Goal: Use online tool/utility: Utilize a website feature to perform a specific function

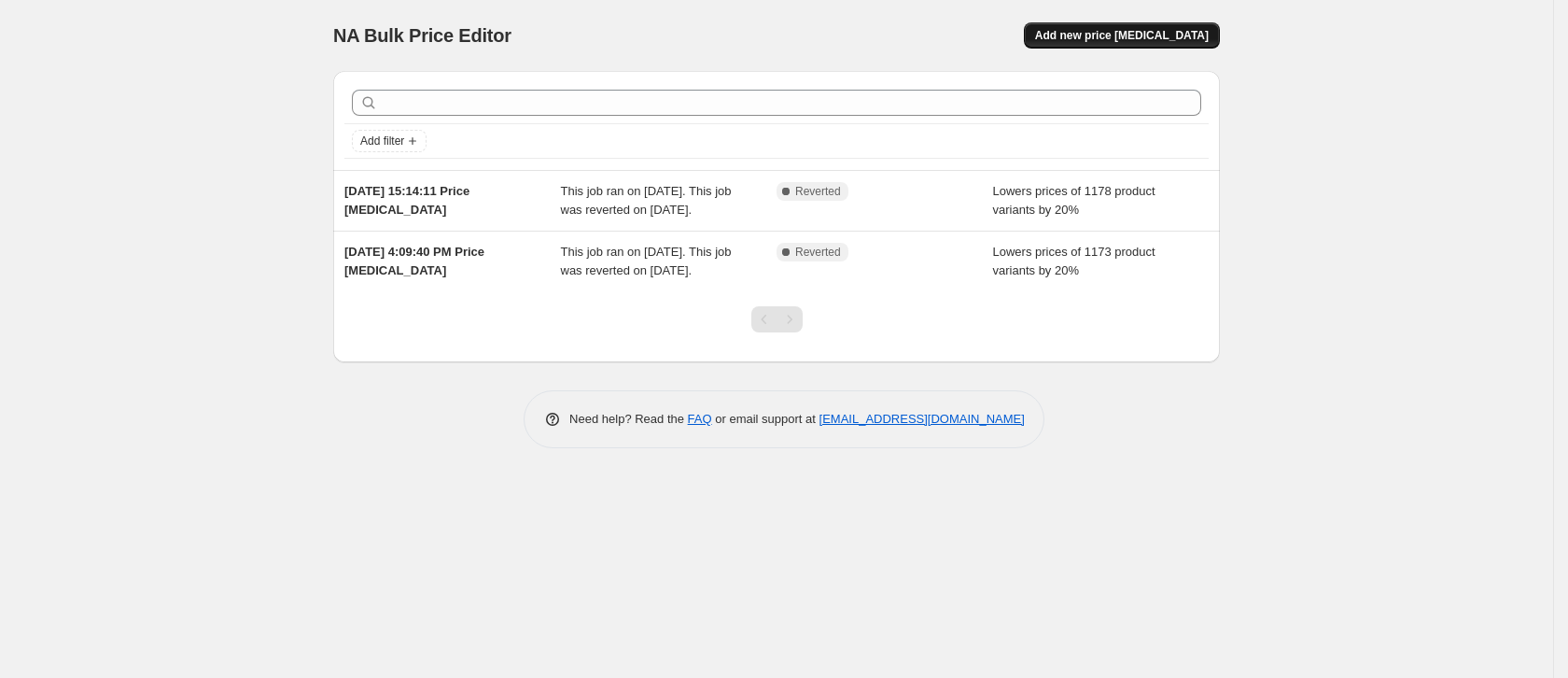
click at [1132, 40] on span "Add new price [MEDICAL_DATA]" at bounding box center [1121, 36] width 173 height 15
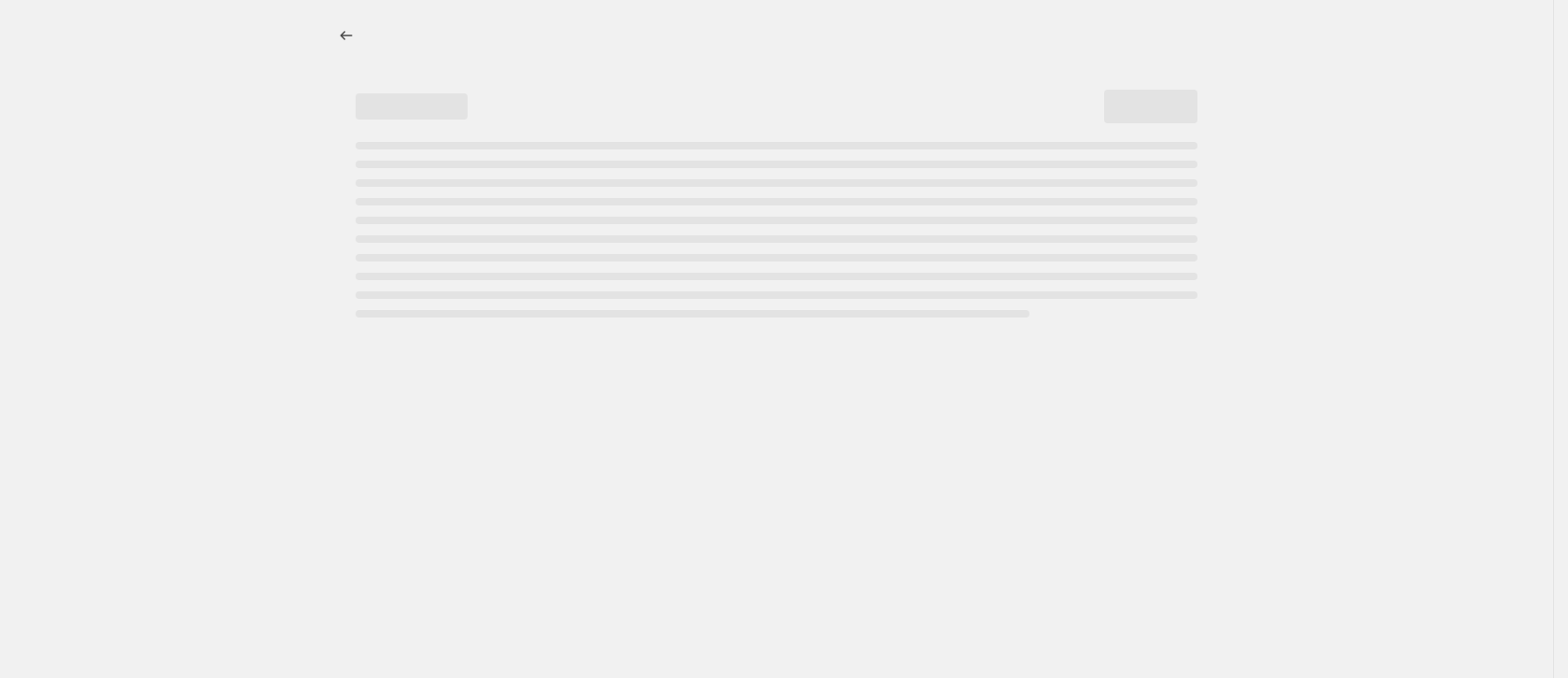
select select "percentage"
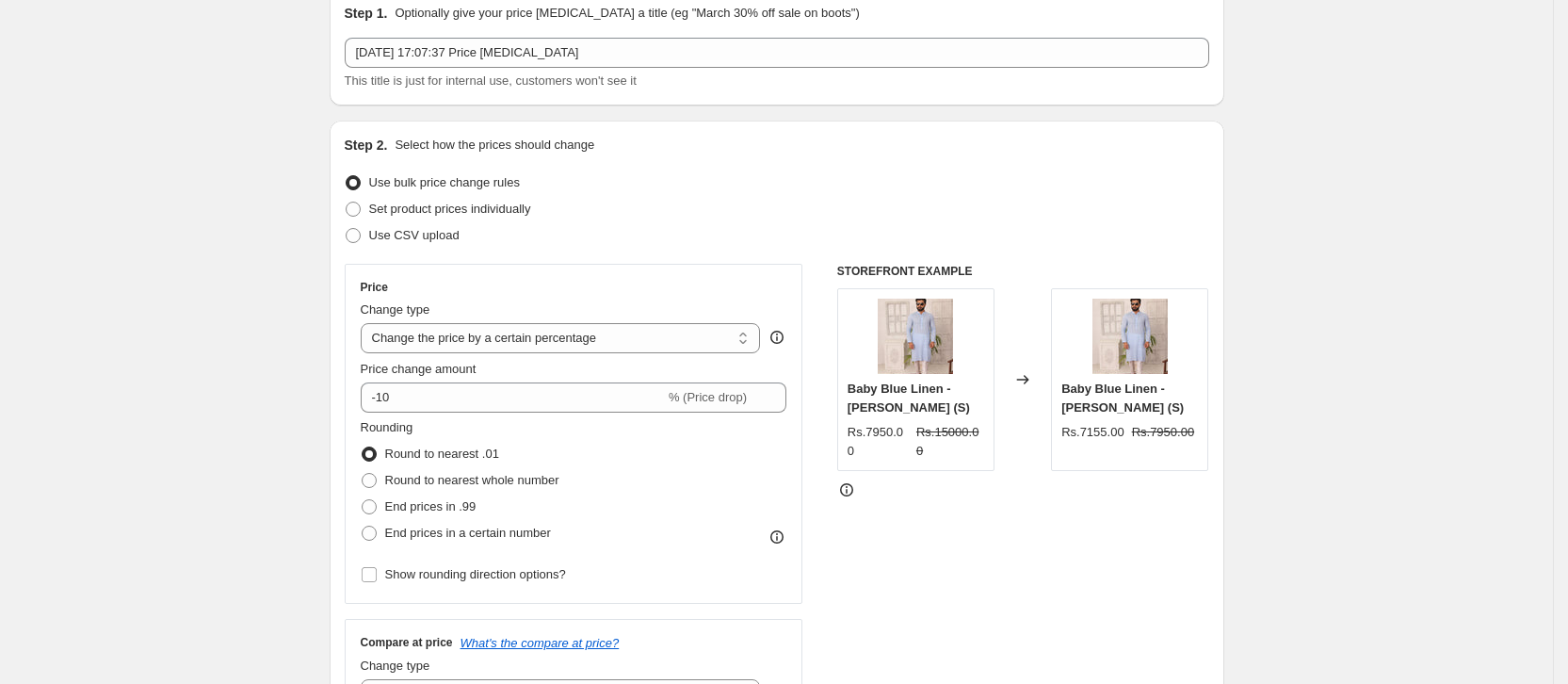
scroll to position [141, 0]
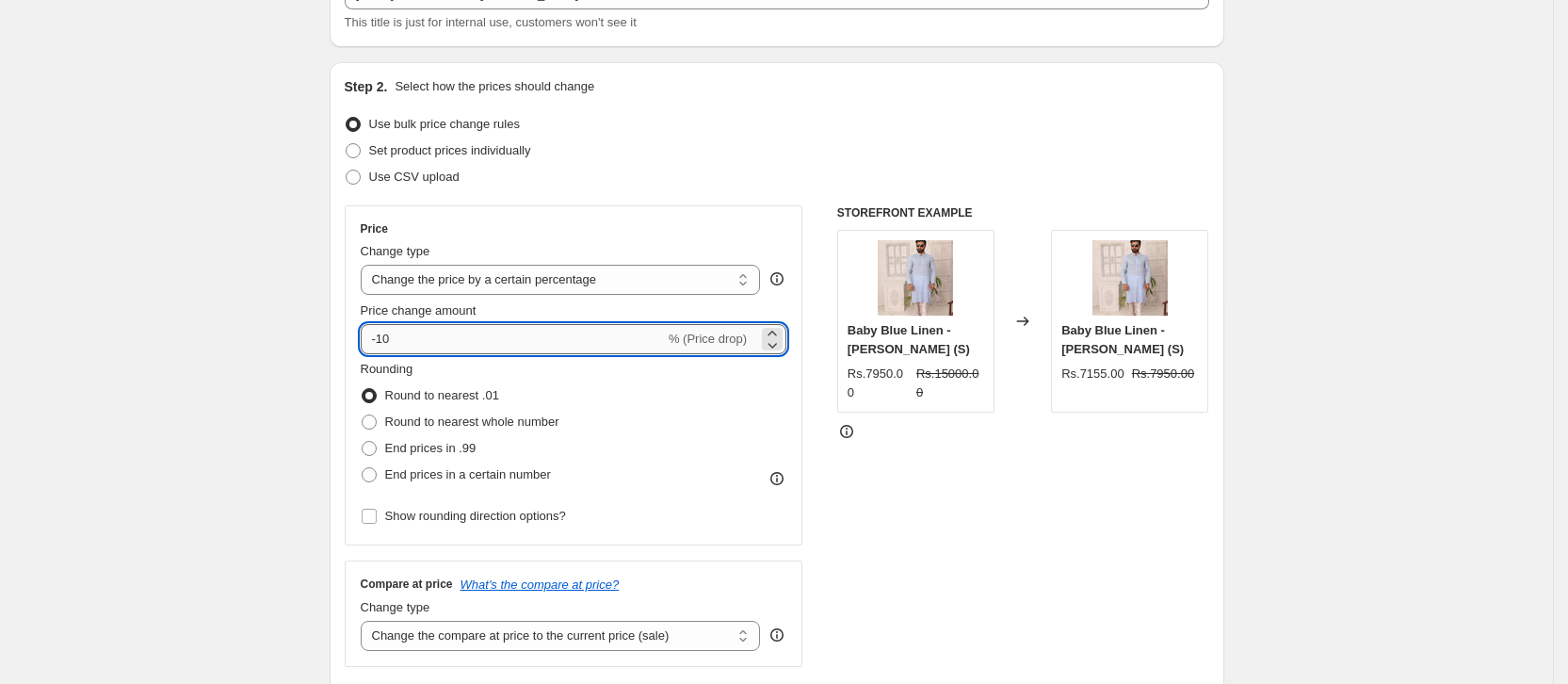
click at [521, 325] on input "-10" at bounding box center [512, 339] width 304 height 30
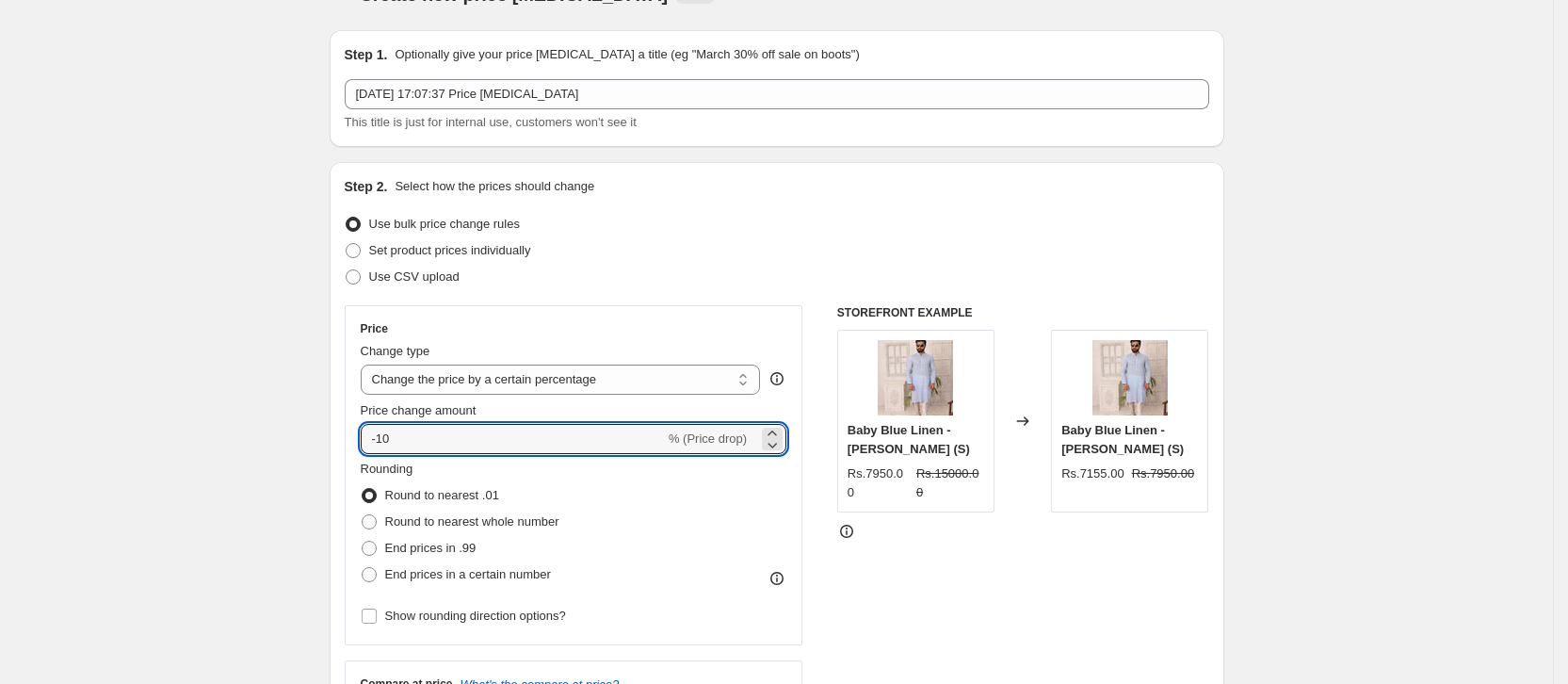
scroll to position [0, 0]
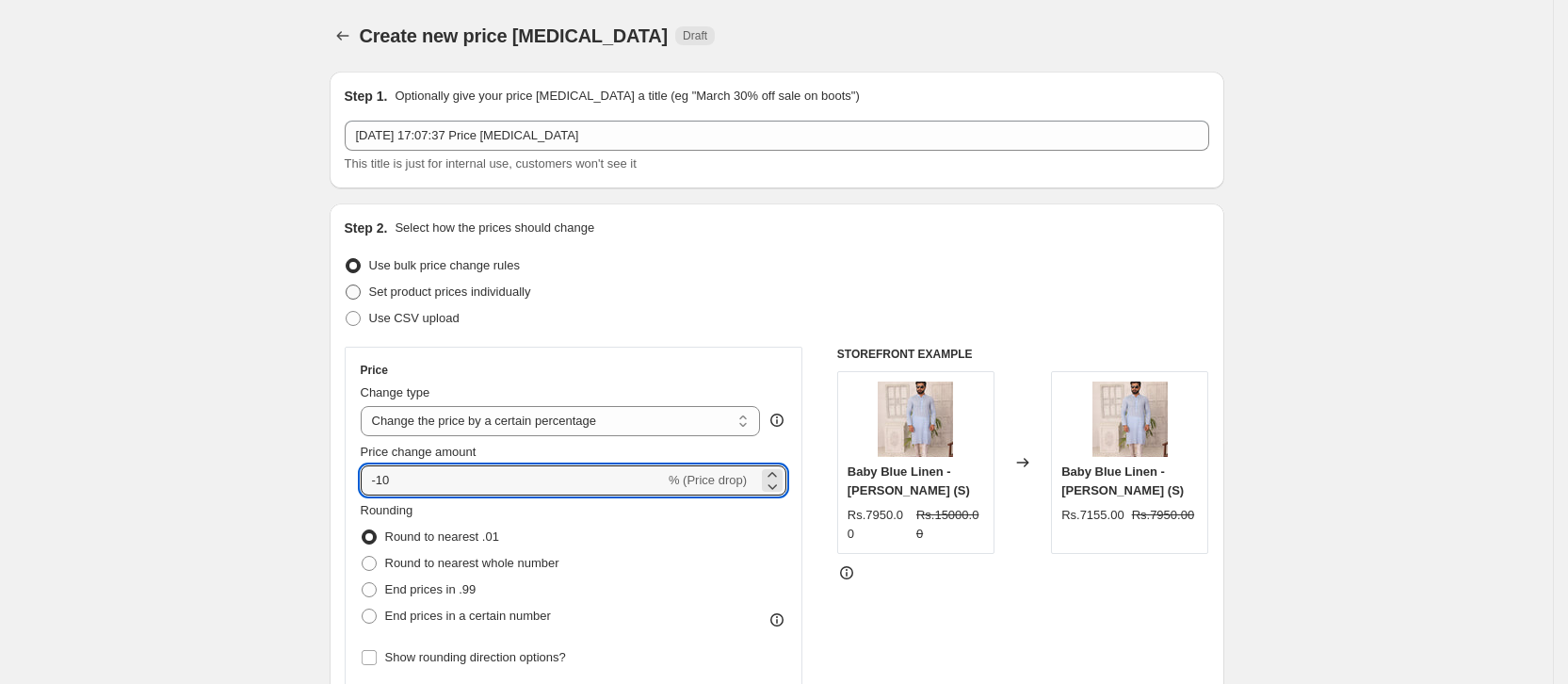
click at [360, 290] on span at bounding box center [353, 292] width 16 height 16
click at [347, 286] on input "Set product prices individually" at bounding box center [346, 285] width 1 height 1
radio input "true"
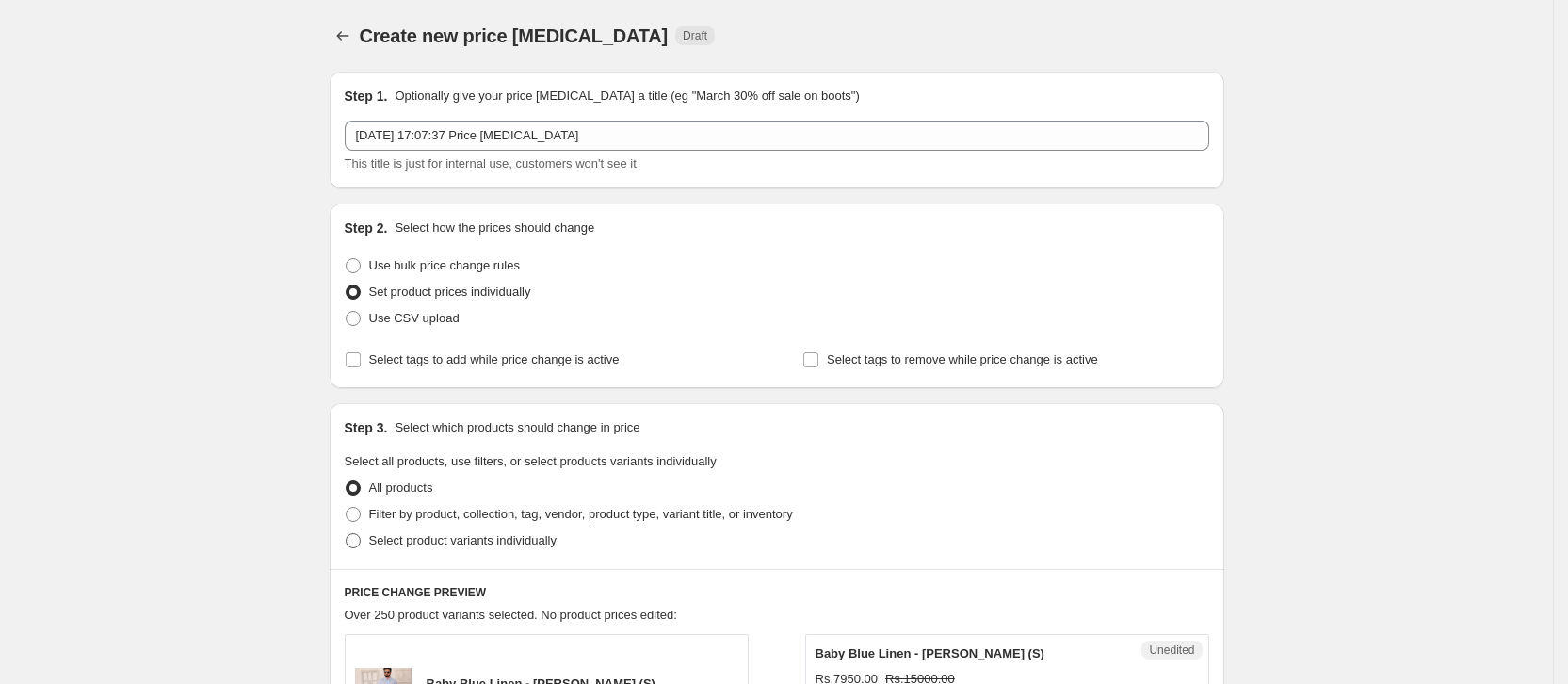
click at [356, 509] on span at bounding box center [353, 515] width 16 height 16
click at [347, 508] on input "Filter by product, collection, tag, vendor, product type, variant title, or inv…" at bounding box center [346, 507] width 1 height 1
radio input "true"
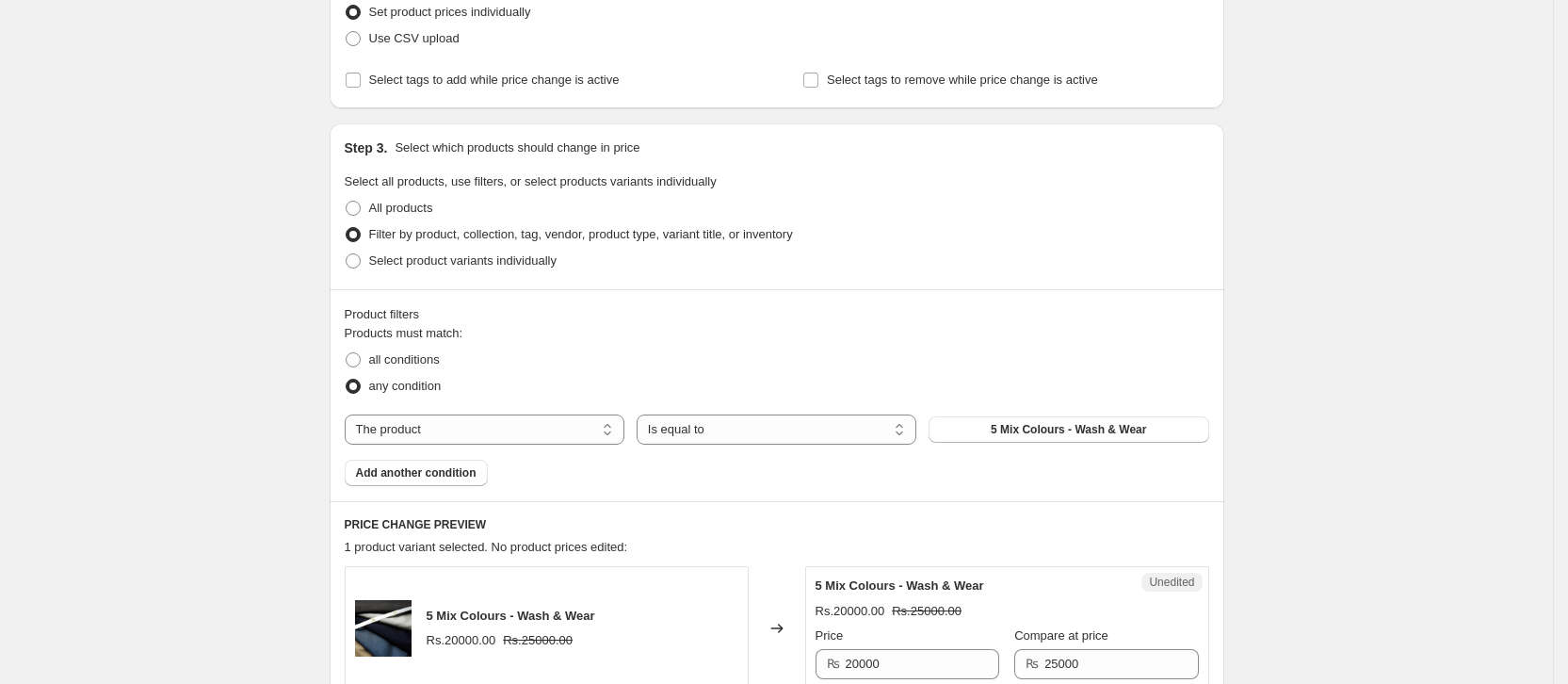
scroll to position [283, 0]
click at [439, 414] on select "The product The product's collection The product's tag The product's vendor The…" at bounding box center [484, 427] width 280 height 30
select select "collection"
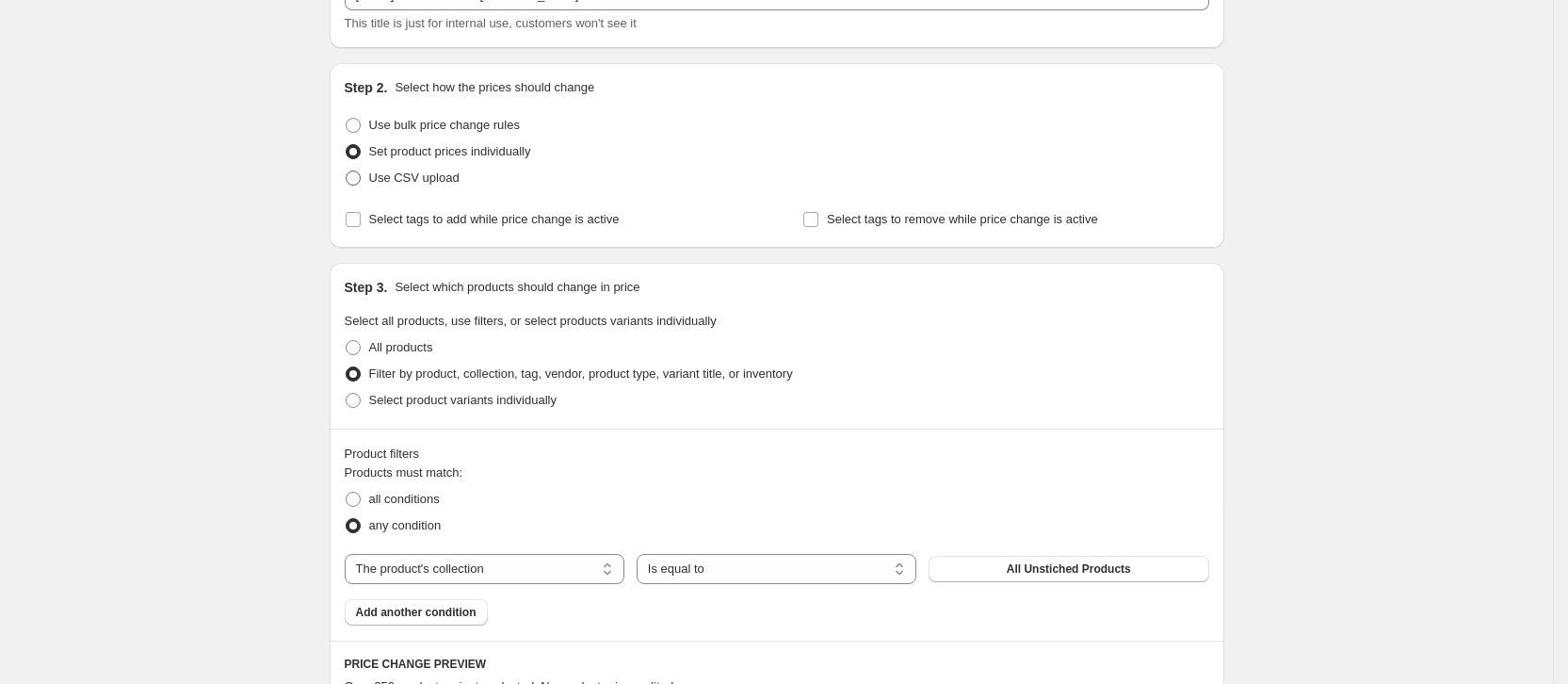
scroll to position [141, 0]
click at [360, 120] on span at bounding box center [353, 124] width 16 height 16
click at [347, 118] on input "Use bulk price change rules" at bounding box center [346, 117] width 1 height 1
radio input "true"
select select "percentage"
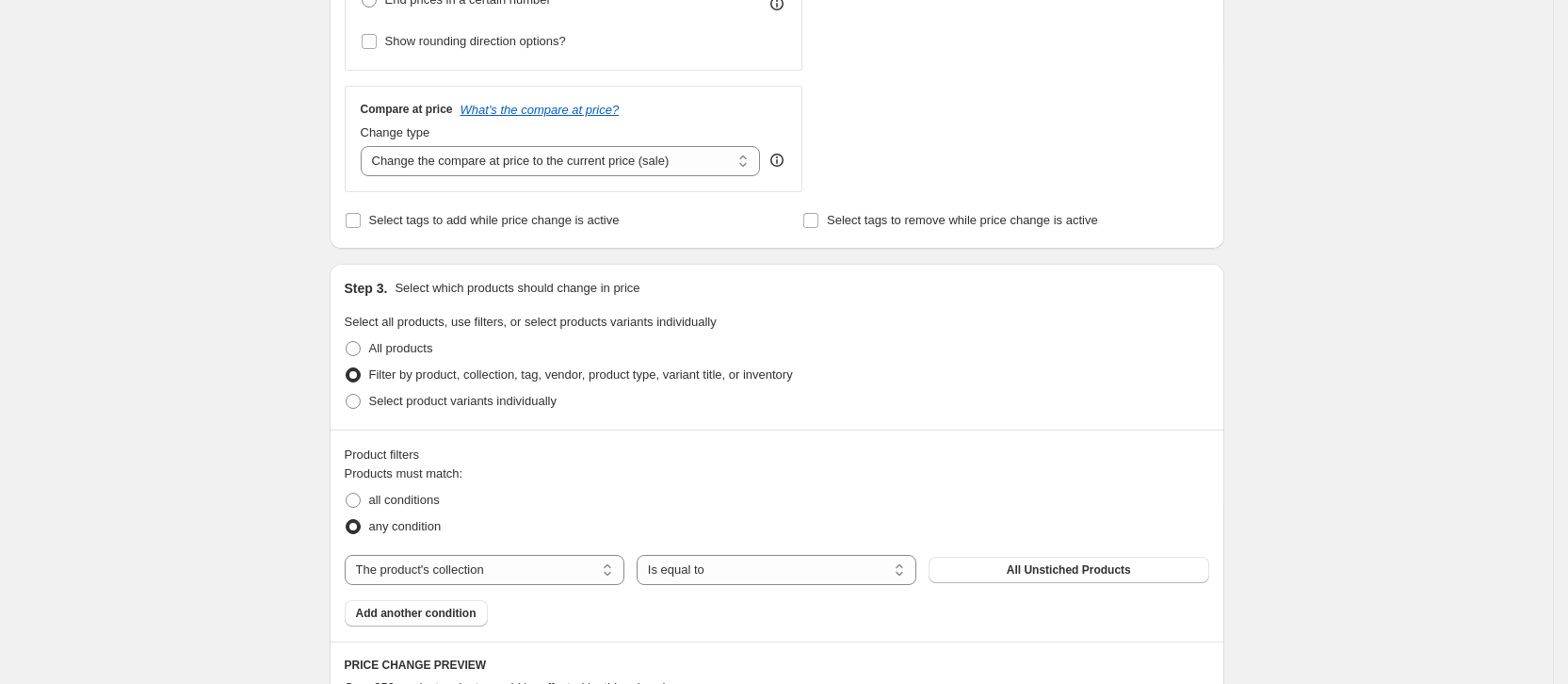
scroll to position [706, 0]
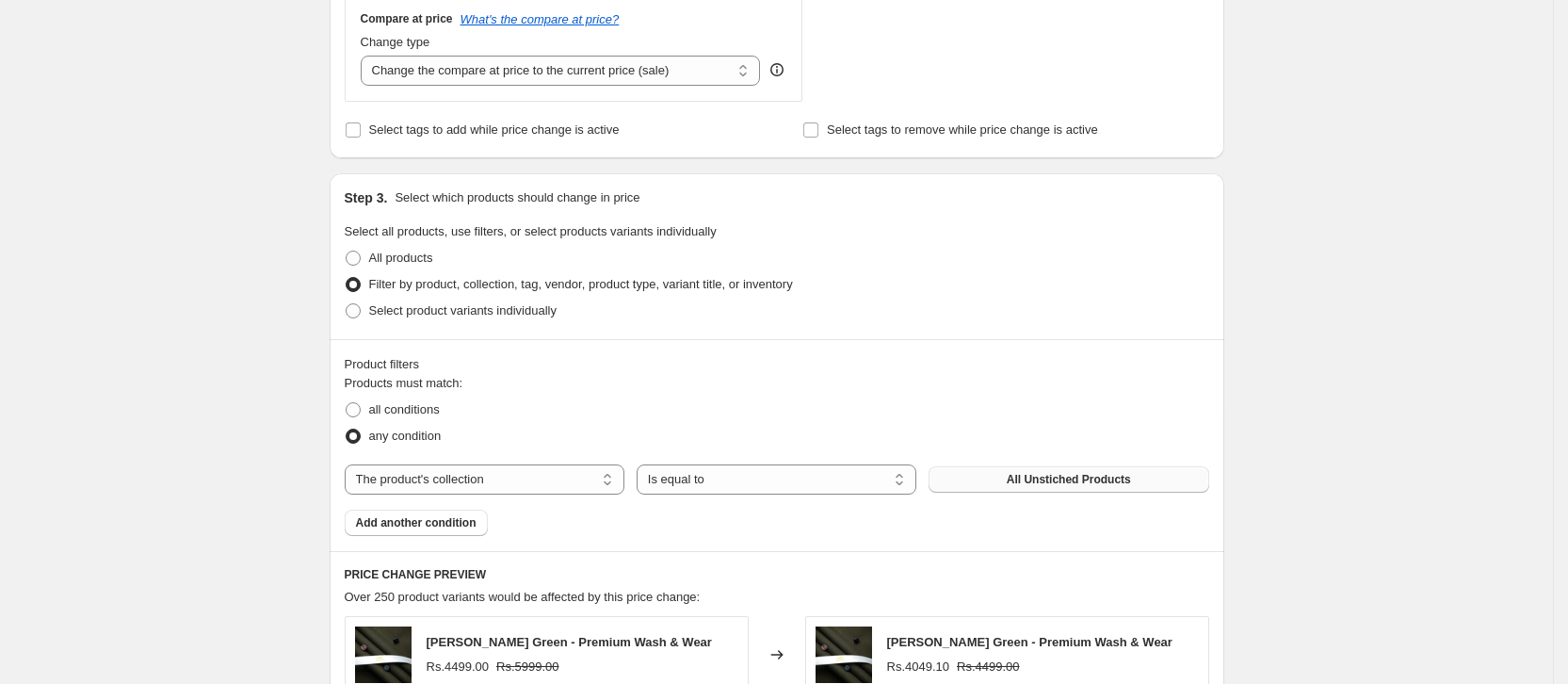
click at [1063, 475] on span "All Unstiched Products" at bounding box center [1069, 480] width 124 height 16
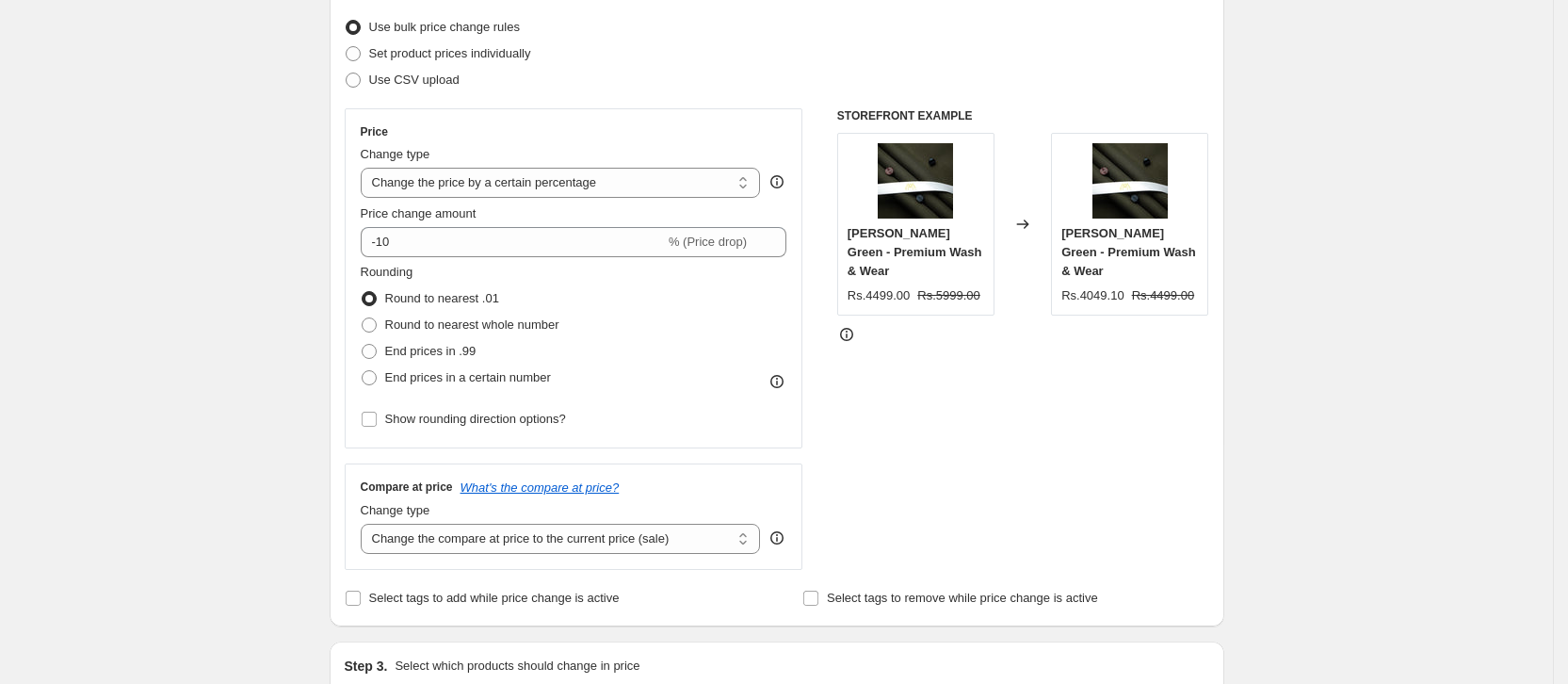
scroll to position [0, 0]
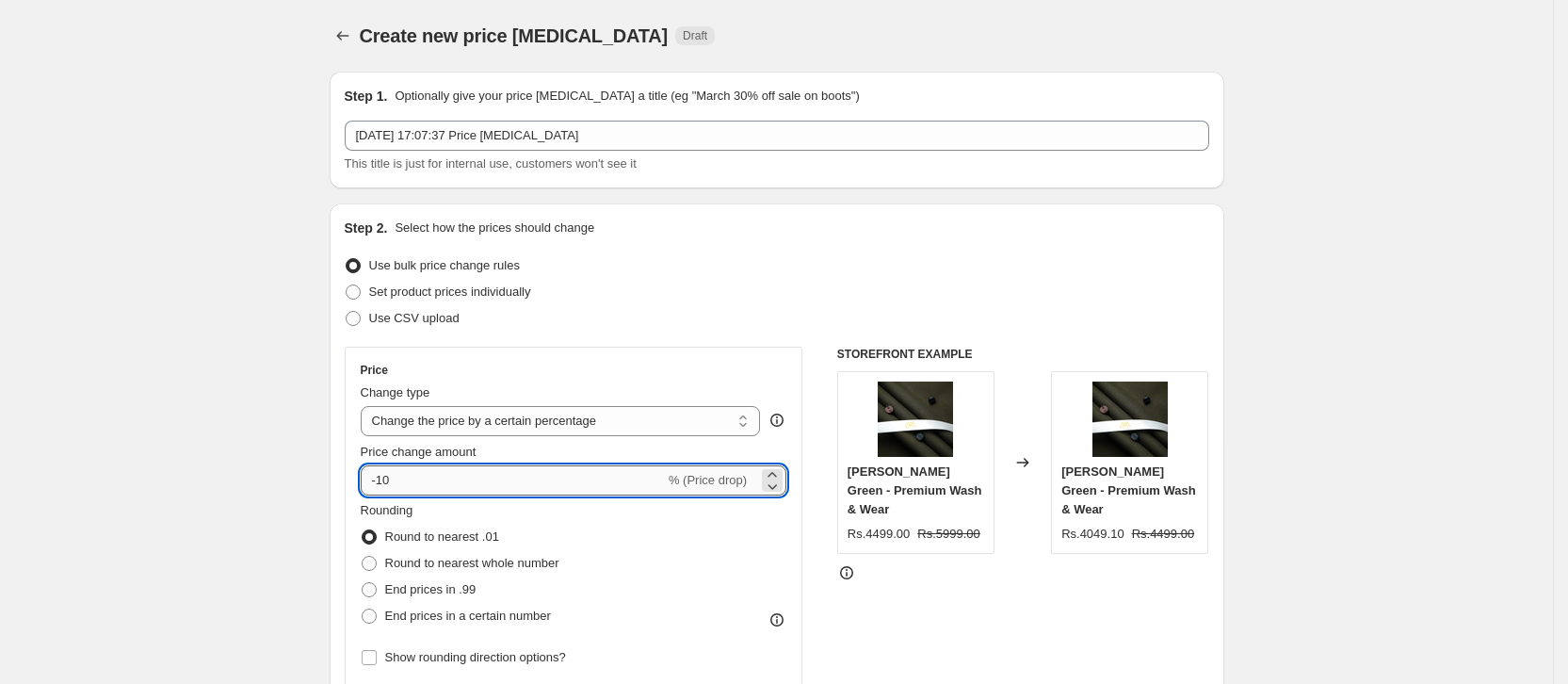
click at [521, 477] on input "-10" at bounding box center [512, 480] width 304 height 30
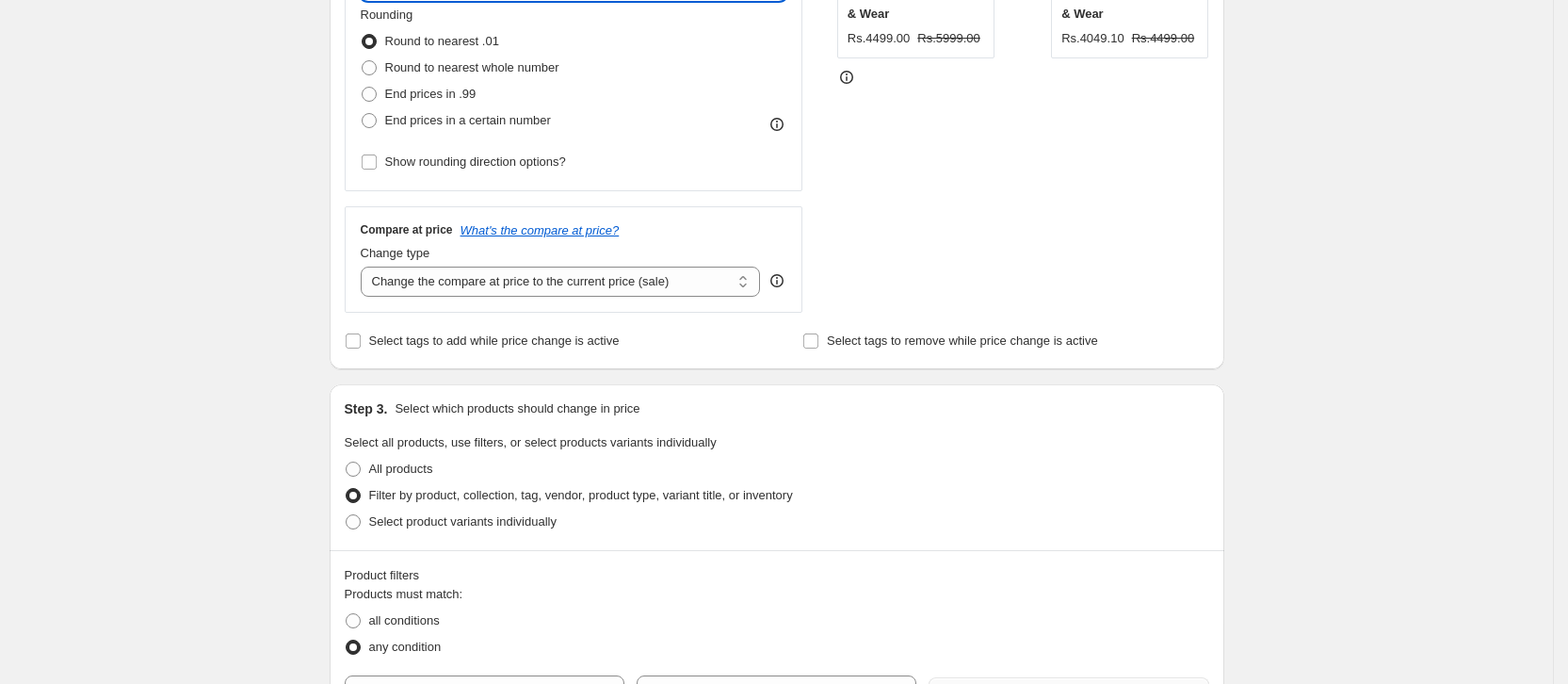
scroll to position [146, 0]
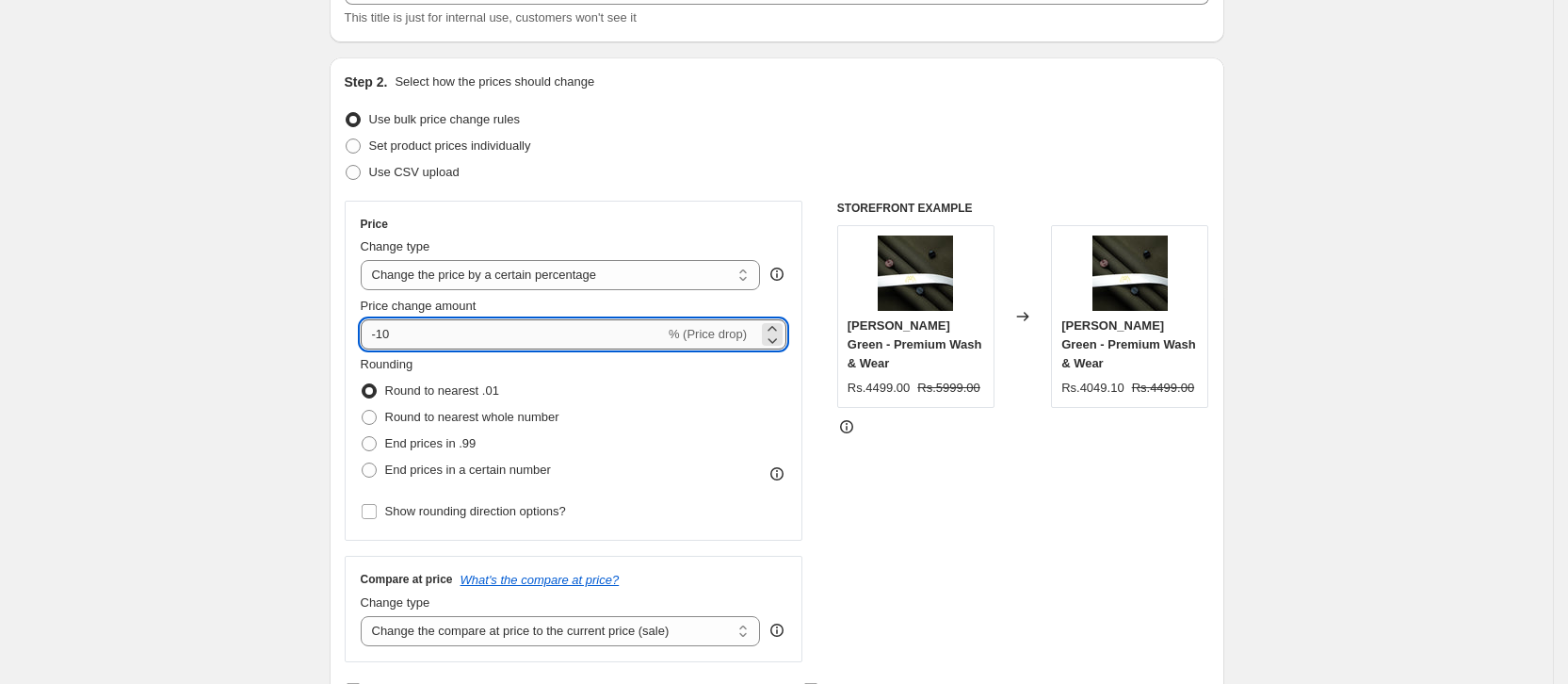
click at [559, 336] on input "-10" at bounding box center [512, 334] width 304 height 30
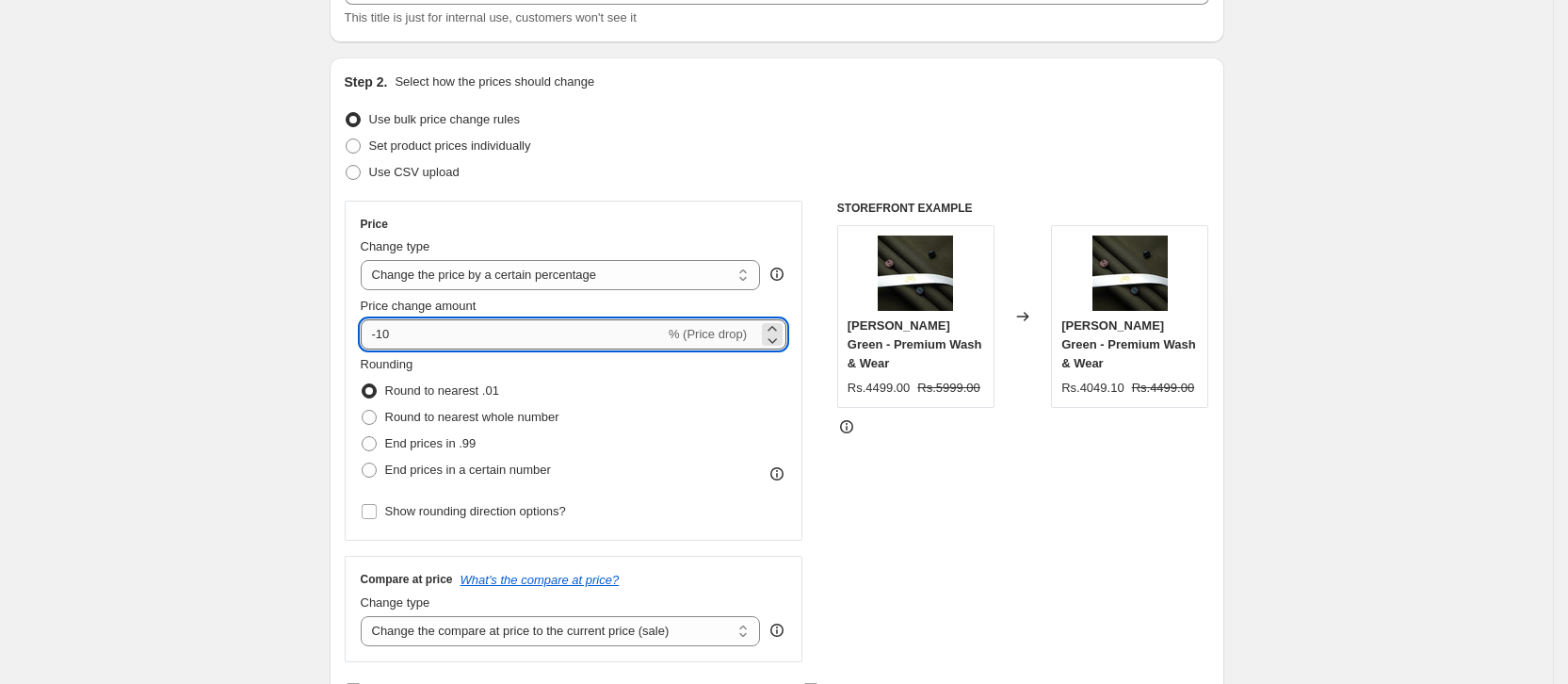
type input "-1"
type input "-38"
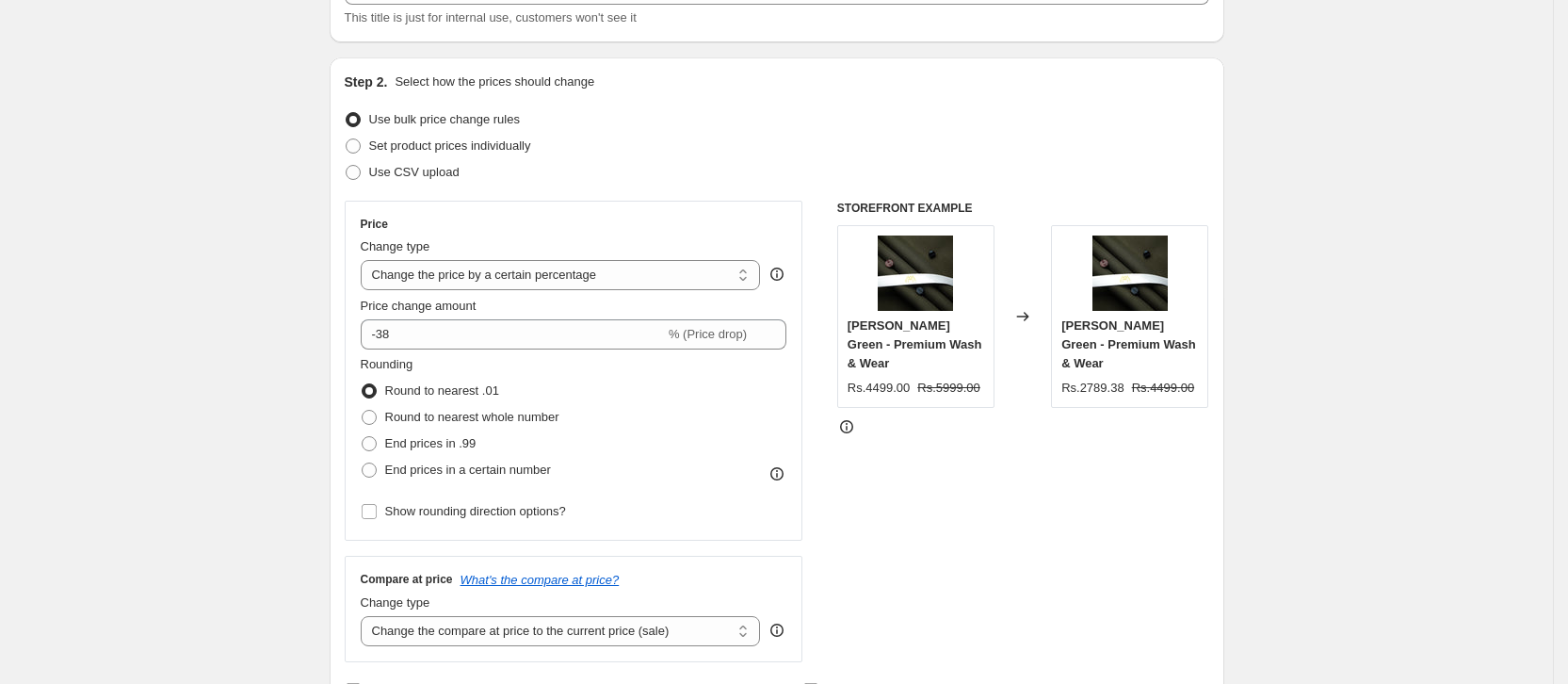
click at [684, 390] on div "Rounding Round to nearest .01 Round to nearest whole number End prices in .99 E…" at bounding box center [573, 420] width 426 height 128
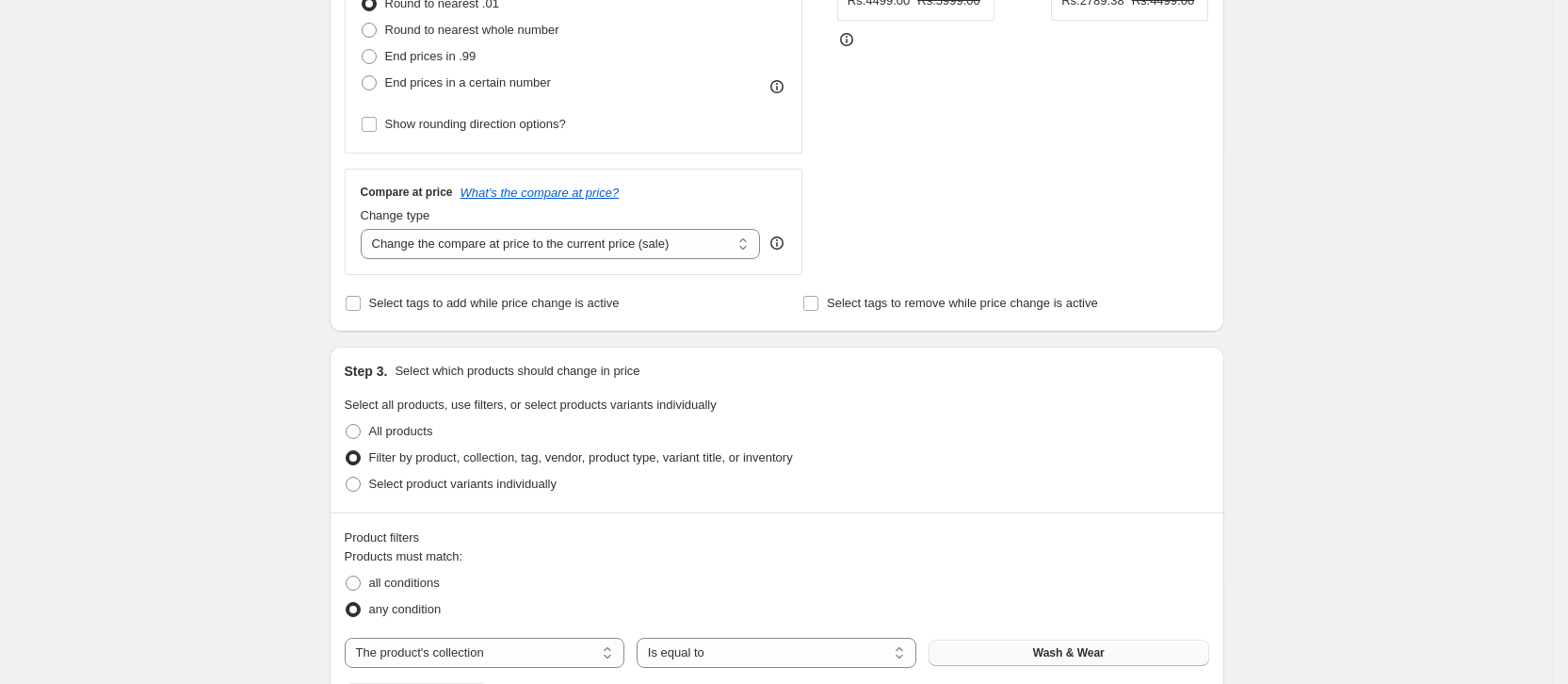
scroll to position [570, 0]
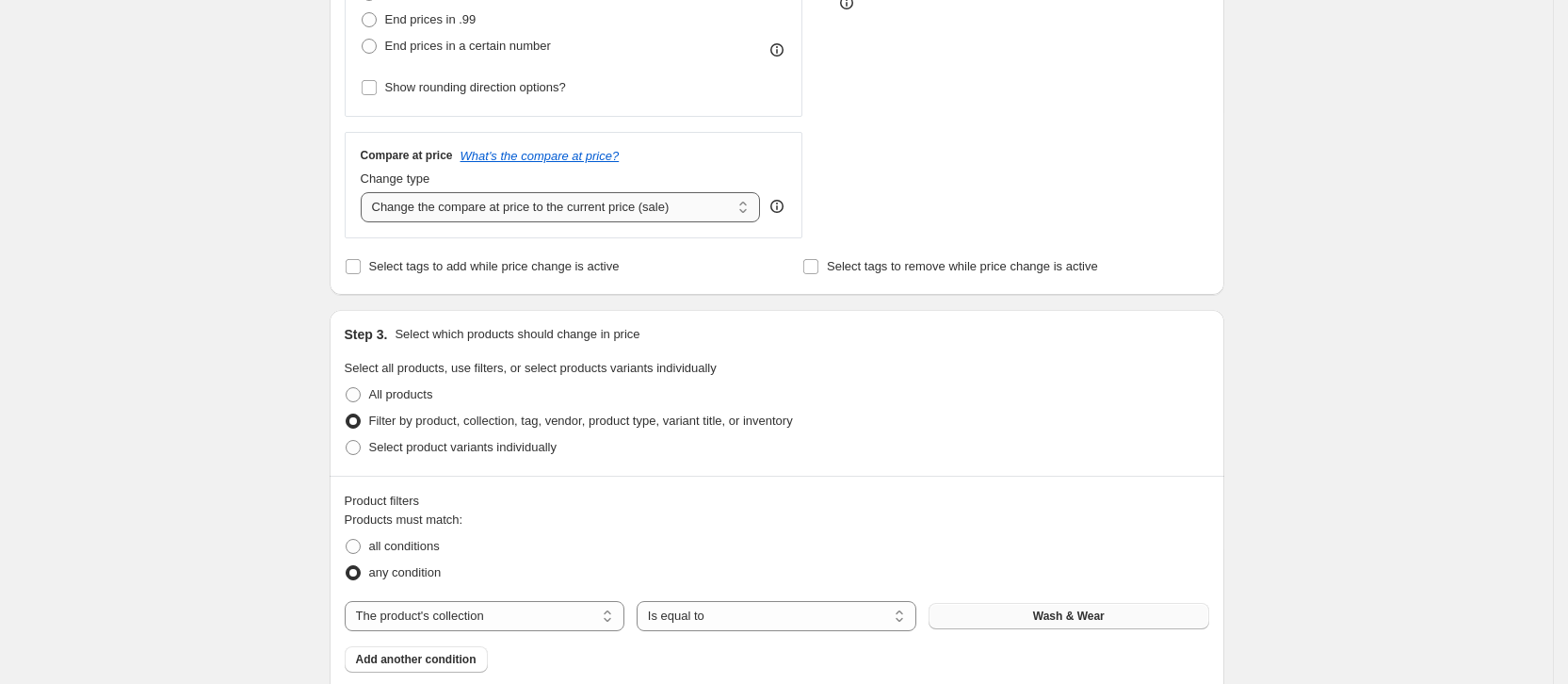
click at [651, 217] on select "Change the compare at price to the current price (sale) Change the compare at p…" at bounding box center [560, 207] width 400 height 30
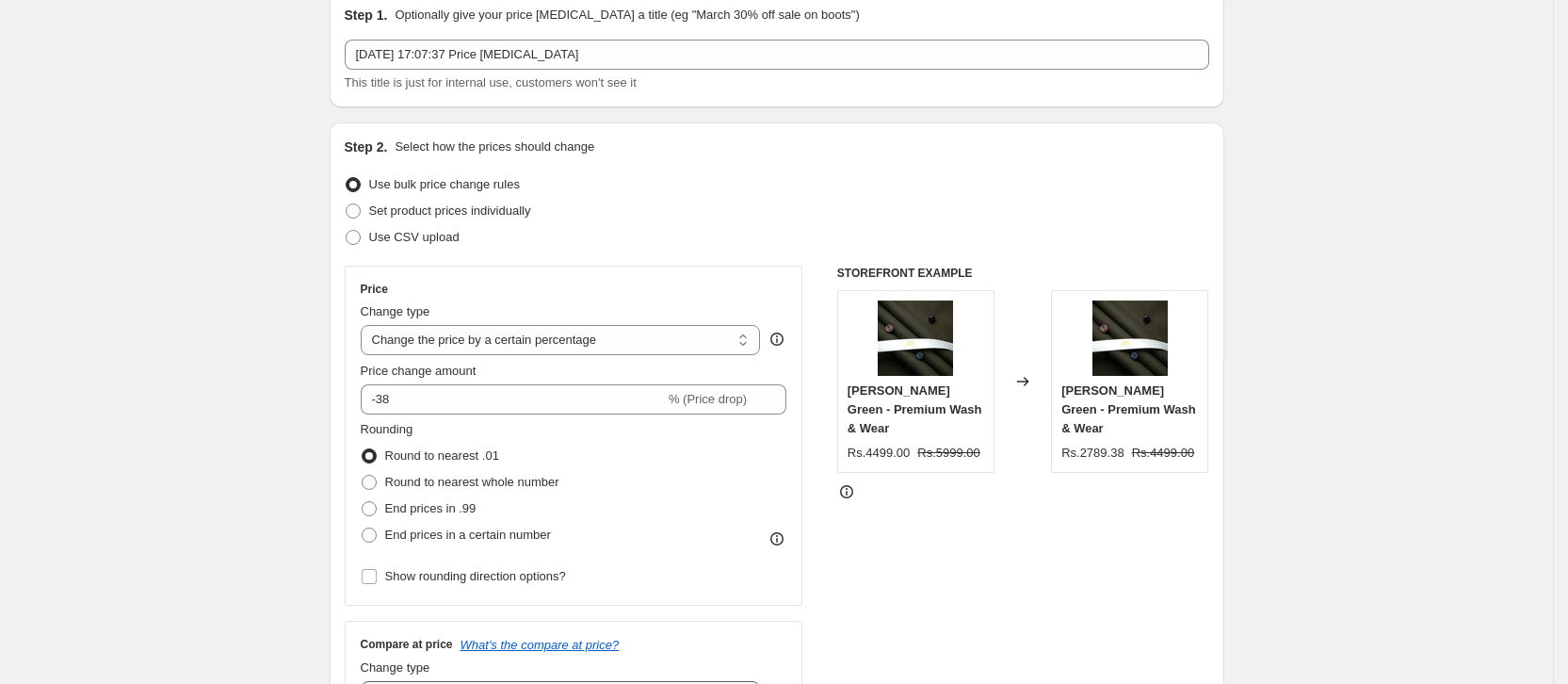
scroll to position [5, 0]
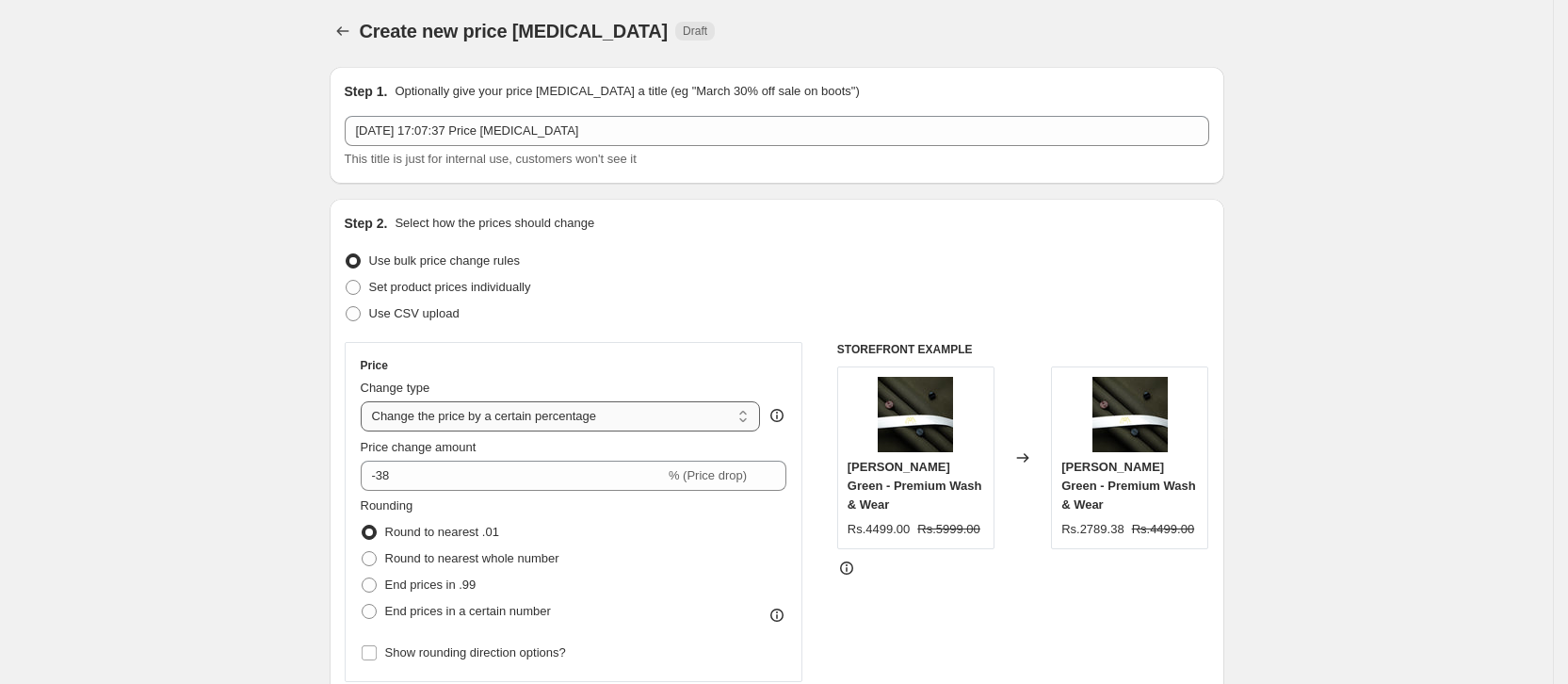
click at [604, 421] on select "Change the price to a certain amount Change the price by a certain amount Chang…" at bounding box center [560, 416] width 400 height 30
select select "ecap"
click at [367, 401] on select "Change the price to a certain amount Change the price by a certain amount Chang…" at bounding box center [560, 416] width 400 height 30
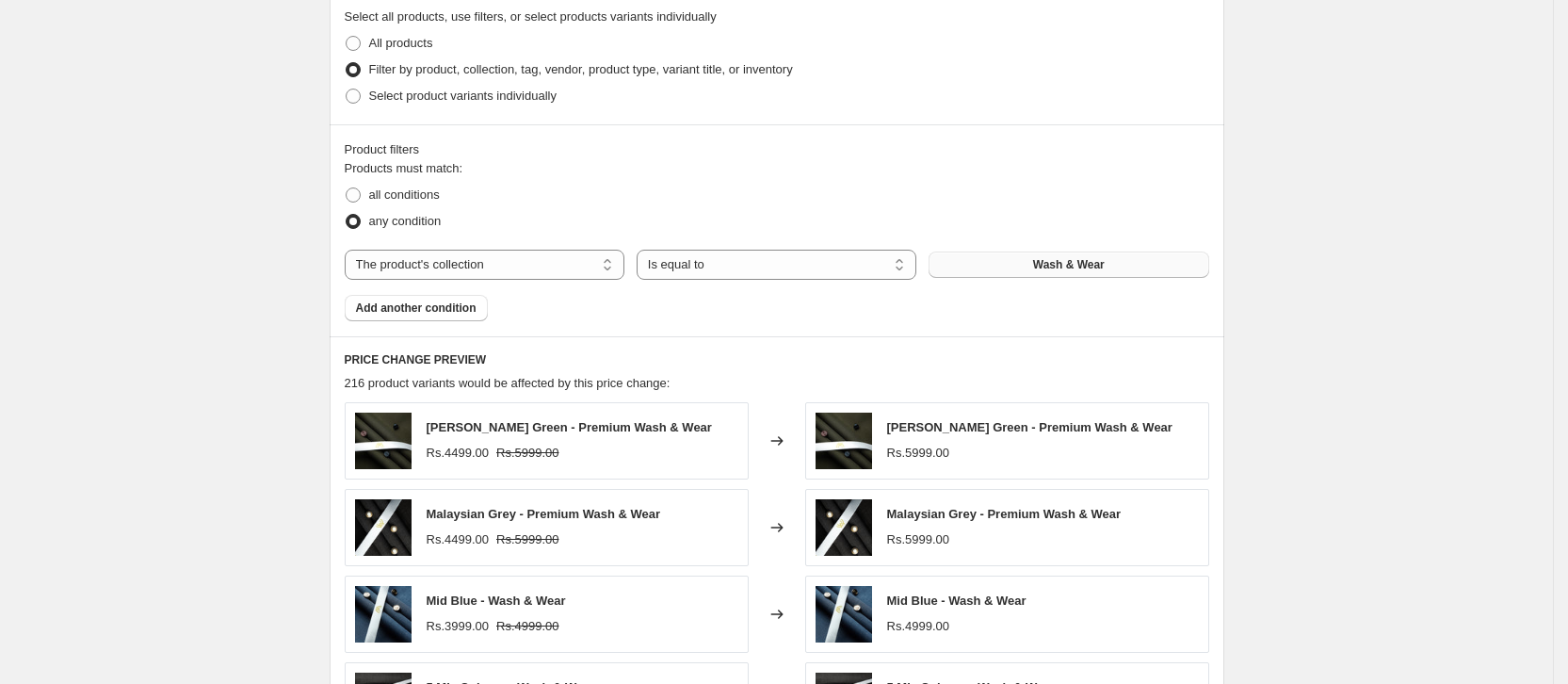
scroll to position [1209, 0]
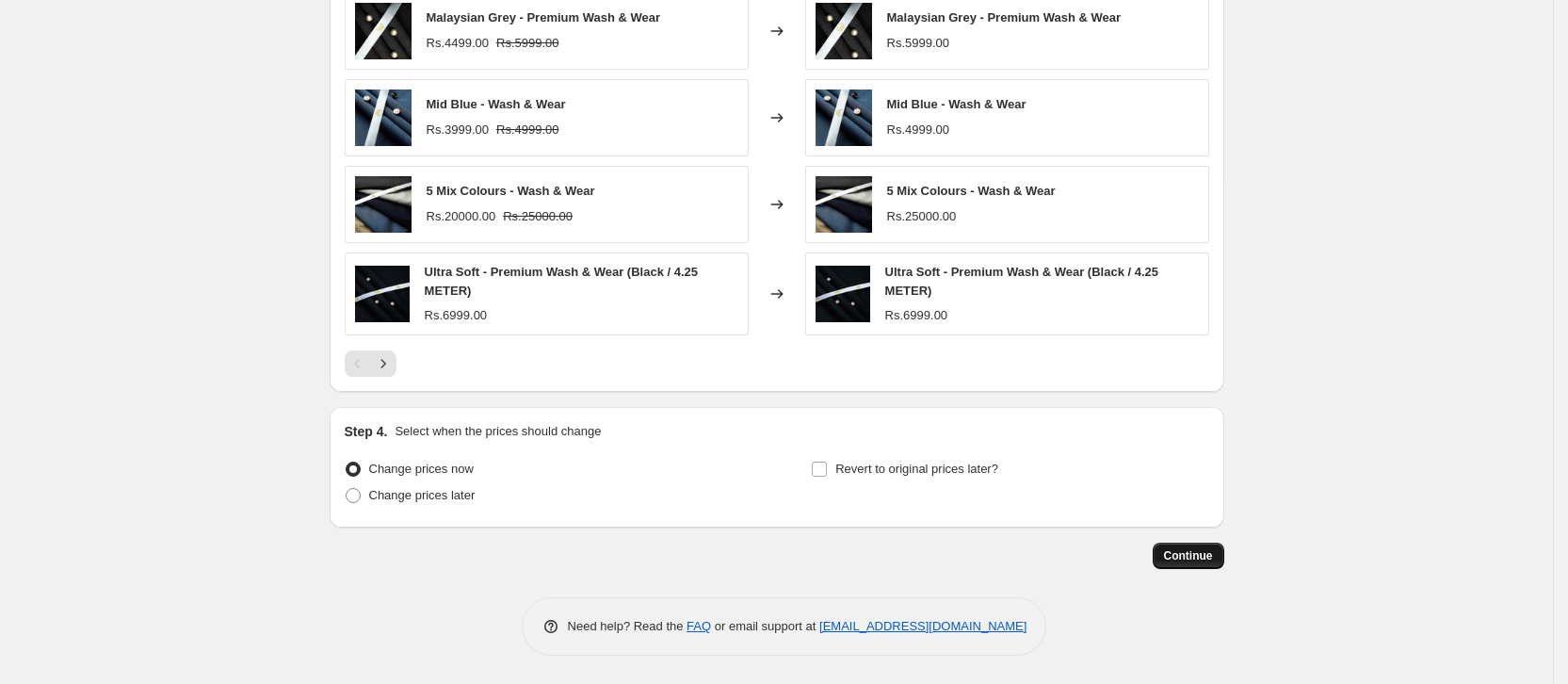
click at [1185, 545] on button "Continue" at bounding box center [1188, 556] width 72 height 26
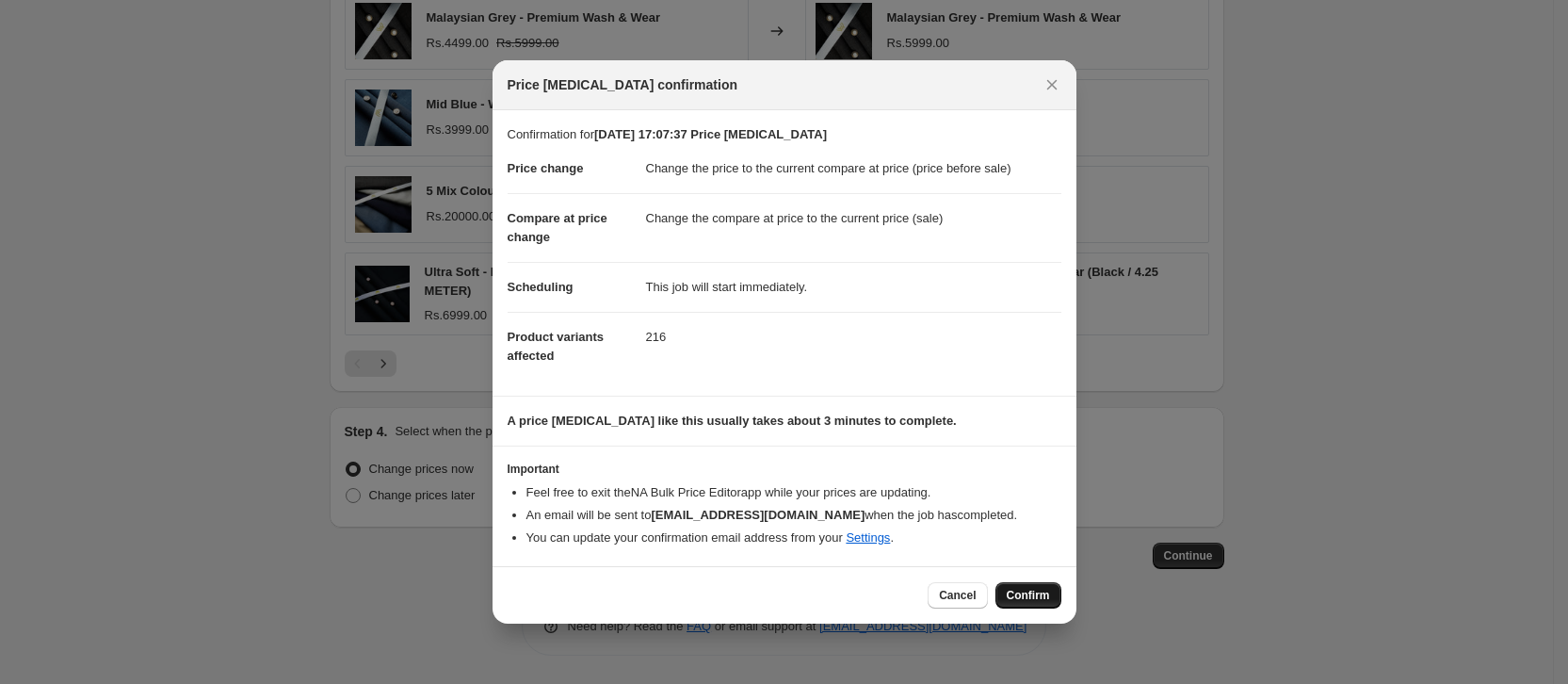
click at [1033, 598] on span "Confirm" at bounding box center [1028, 596] width 44 height 16
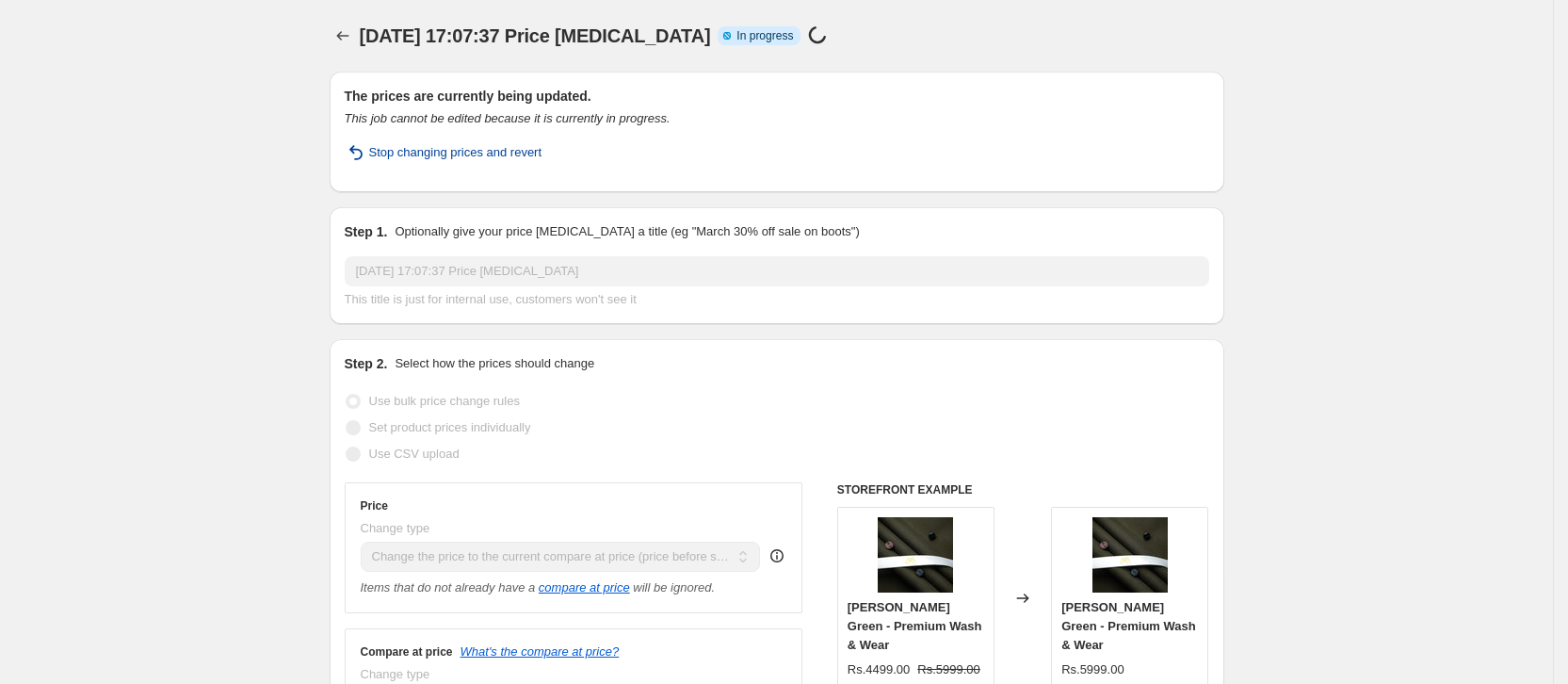
click at [484, 150] on span "Stop changing prices and revert" at bounding box center [455, 152] width 173 height 18
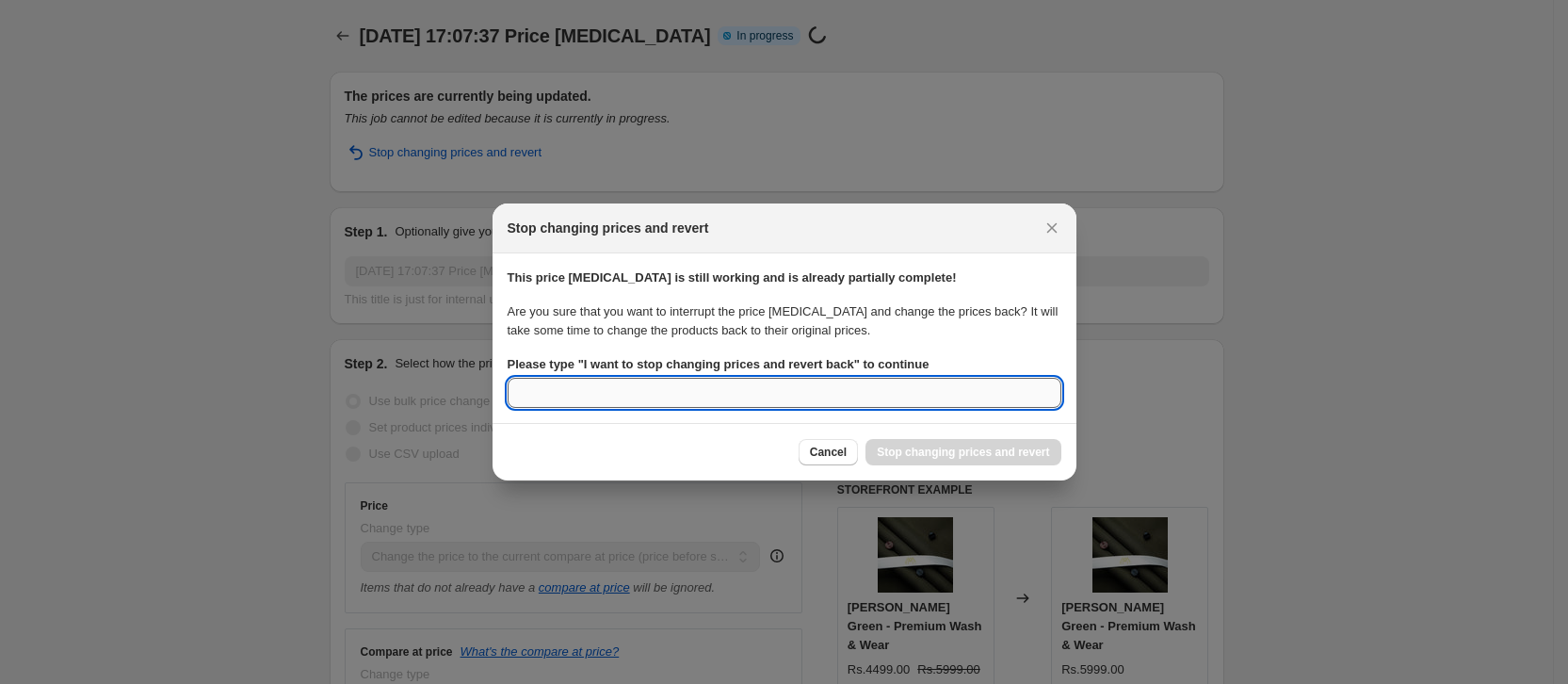
click at [847, 394] on input "Please type " I want to stop changing prices and revert back " to continue" at bounding box center [784, 393] width 553 height 30
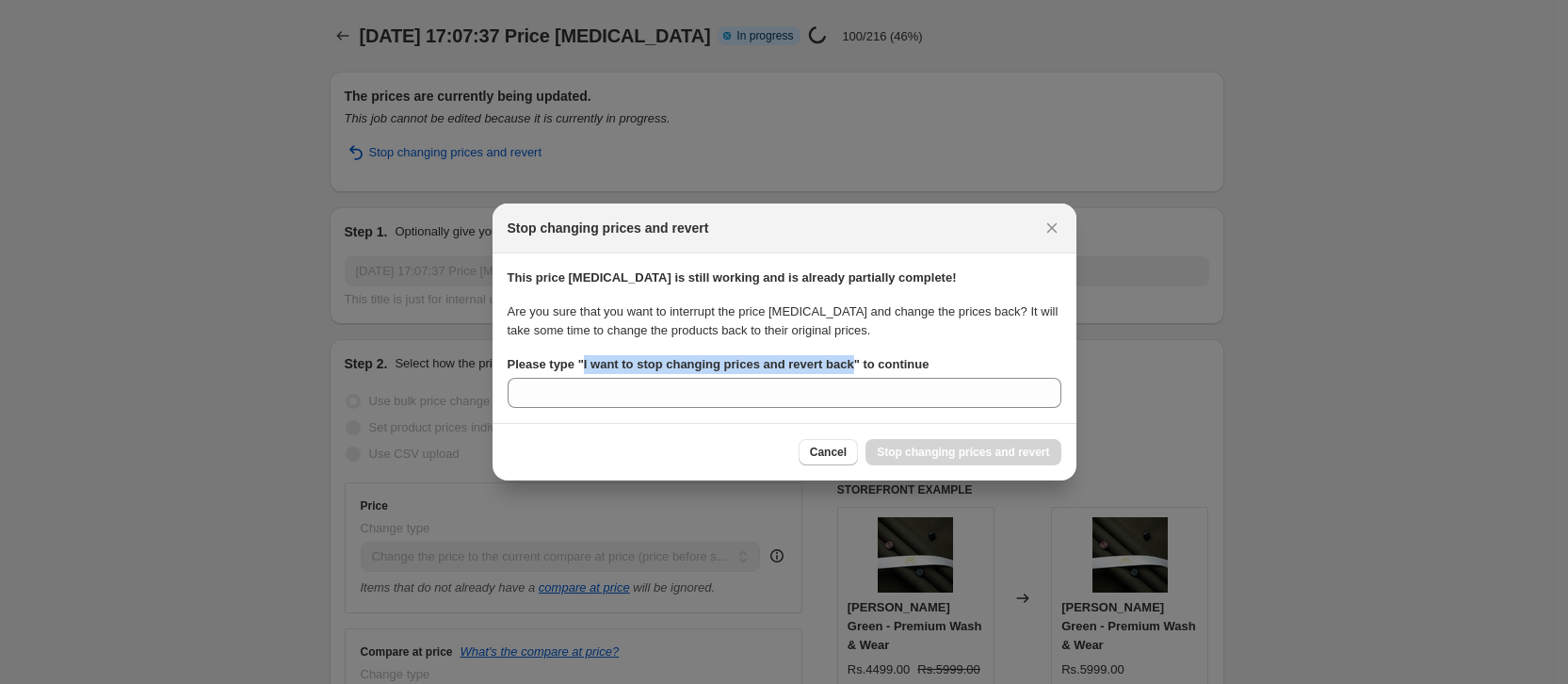
copy b "I want to stop changing prices and revert back"
drag, startPoint x: 582, startPoint y: 359, endPoint x: 851, endPoint y: 367, distance: 269.1
click at [851, 367] on b "Please type " I want to stop changing prices and revert back " to continue" at bounding box center [718, 364] width 421 height 15
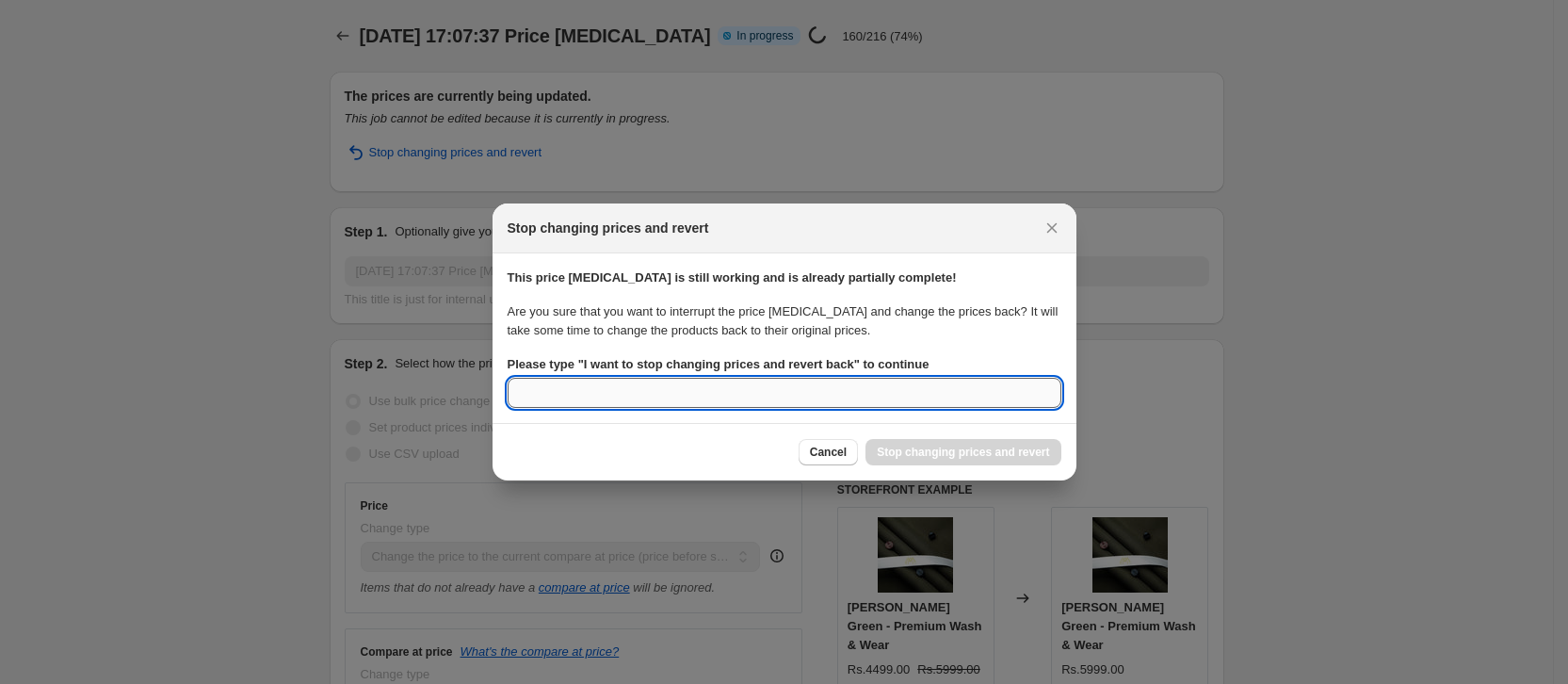
click at [784, 398] on input "Please type " I want to stop changing prices and revert back " to continue" at bounding box center [784, 393] width 553 height 30
paste input "I want to stop changing prices and revert back"
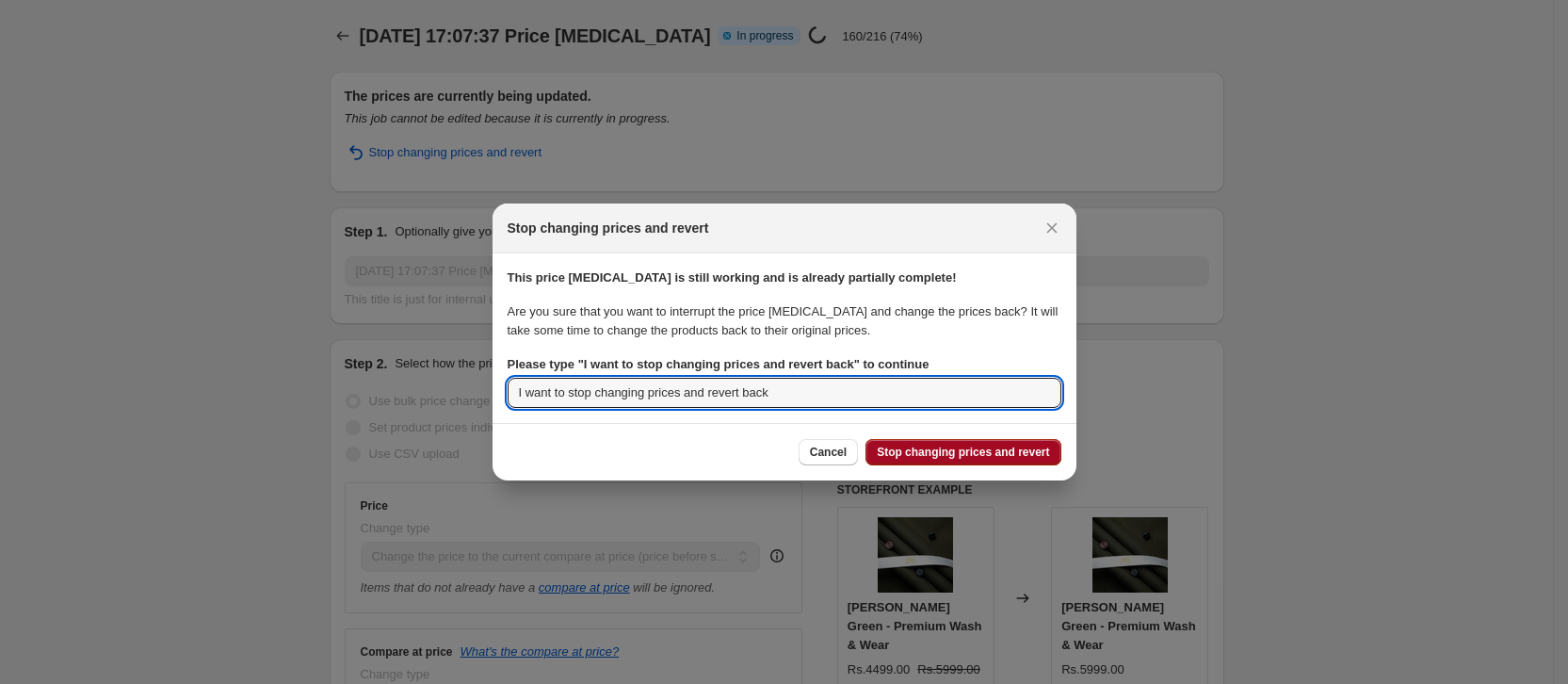
type input "I want to stop changing prices and revert back"
click at [960, 462] on button "Stop changing prices and revert" at bounding box center [962, 452] width 195 height 26
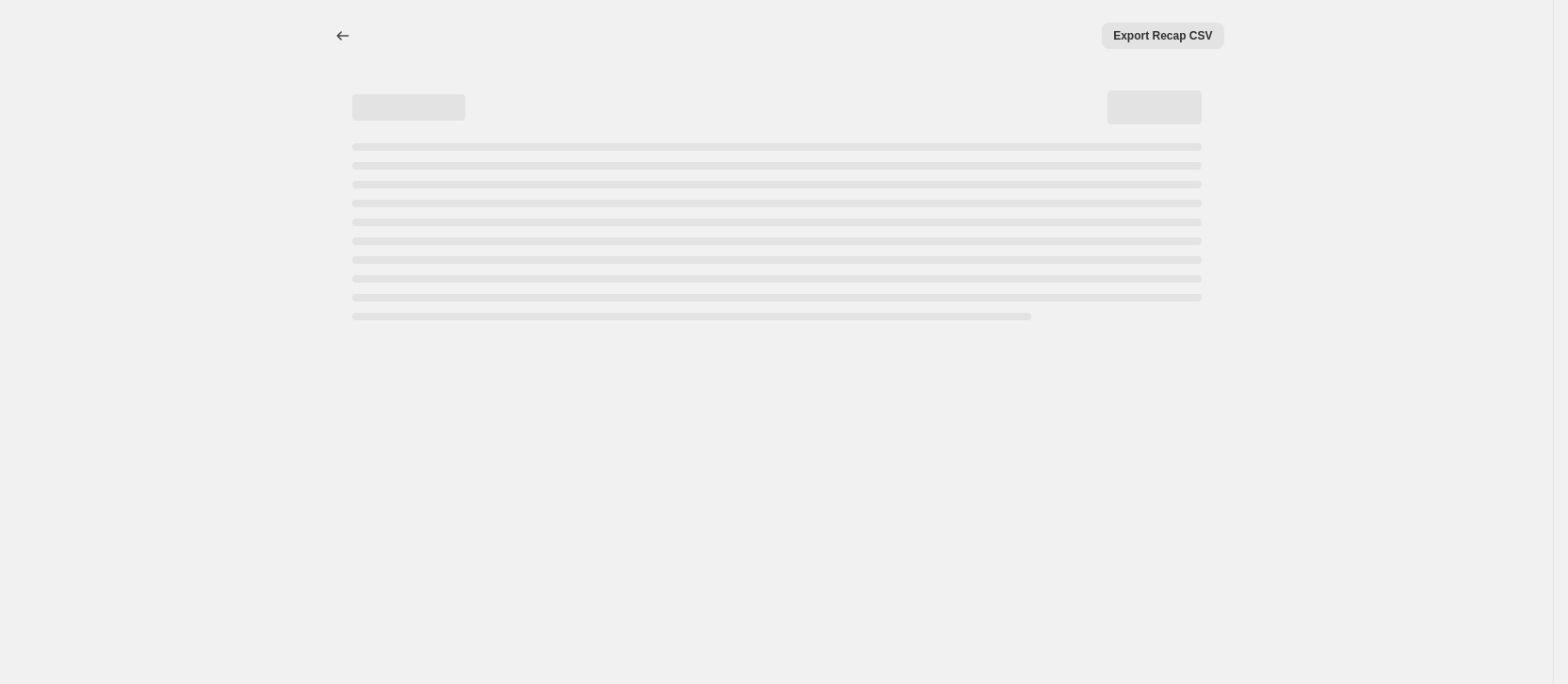
select select "ecap"
select select "collection"
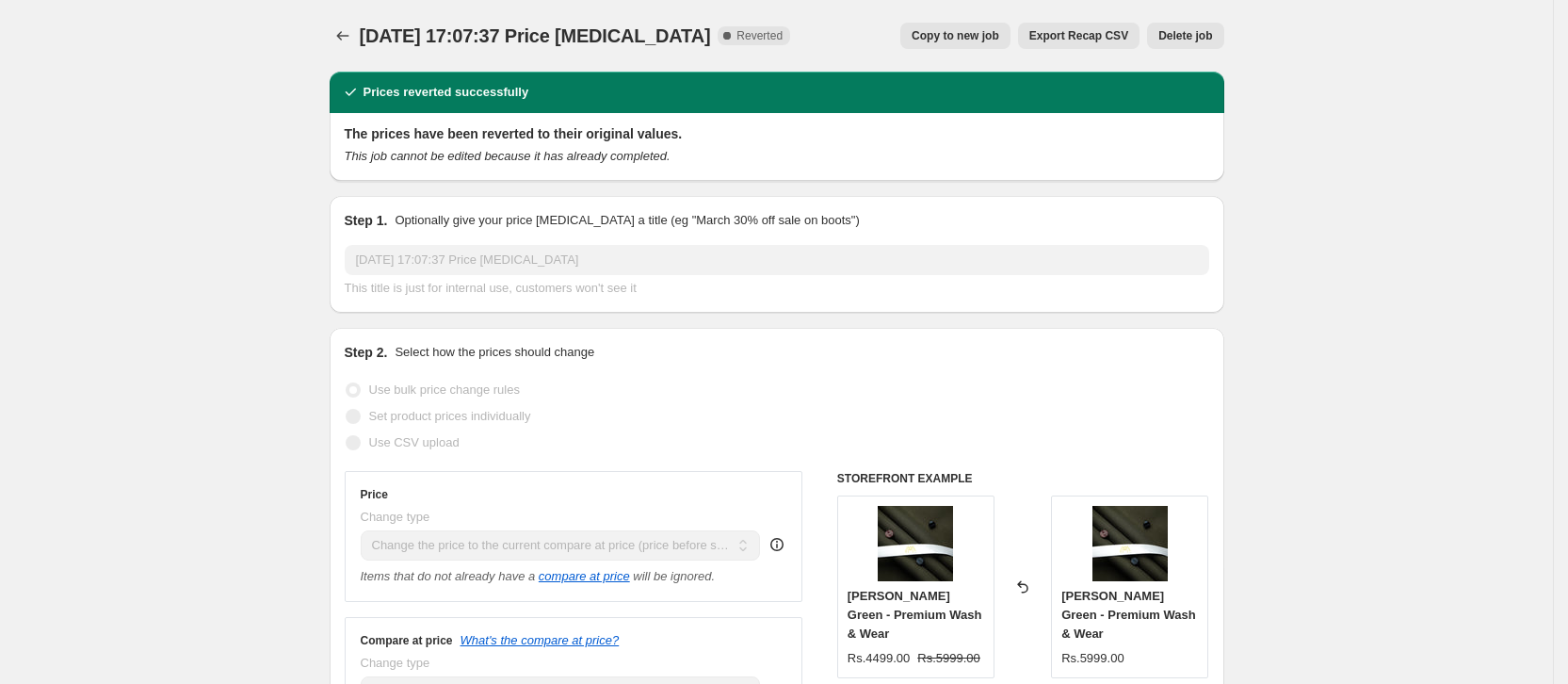
click at [359, 32] on div at bounding box center [344, 35] width 30 height 26
click at [350, 31] on icon "Price change jobs" at bounding box center [342, 35] width 18 height 18
